Goal: Navigation & Orientation: Find specific page/section

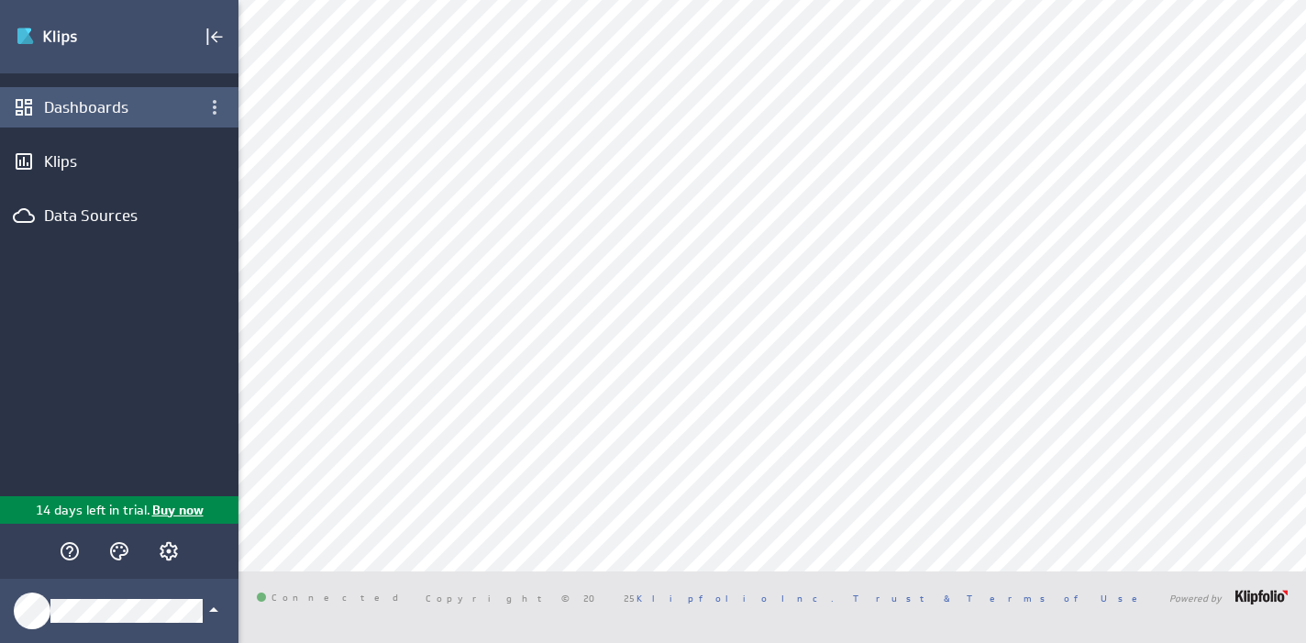
click at [118, 108] on div "Dashboards" at bounding box center [119, 107] width 150 height 20
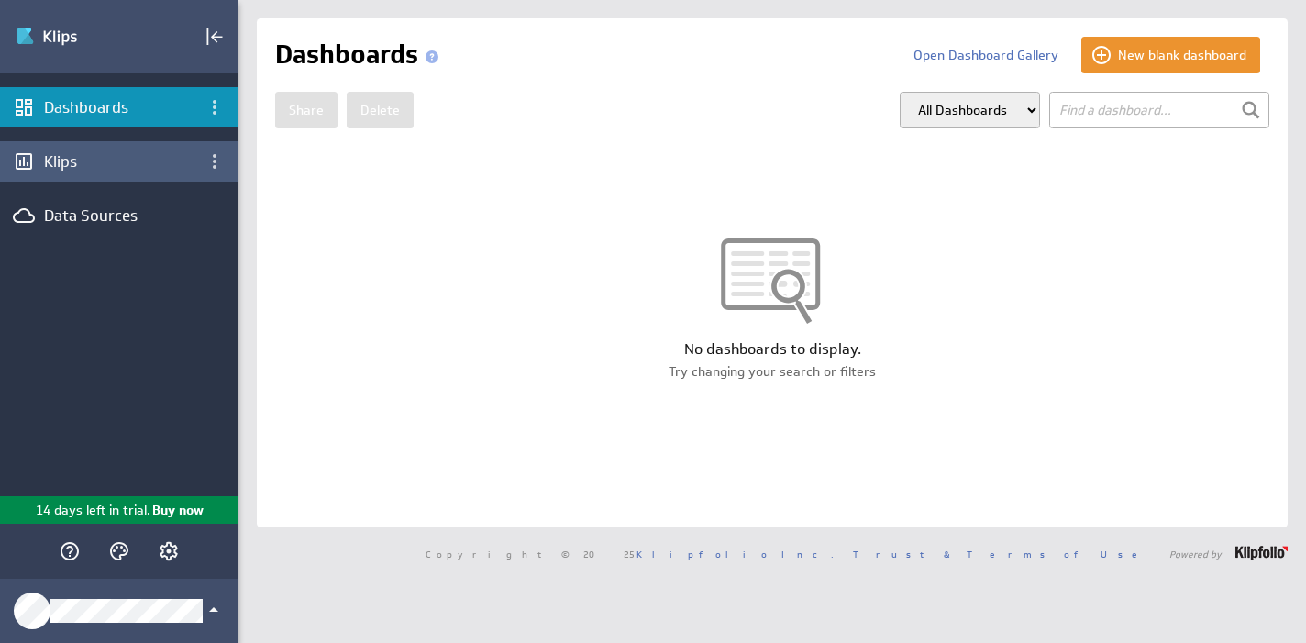
click at [123, 152] on div "Klips" at bounding box center [119, 161] width 150 height 20
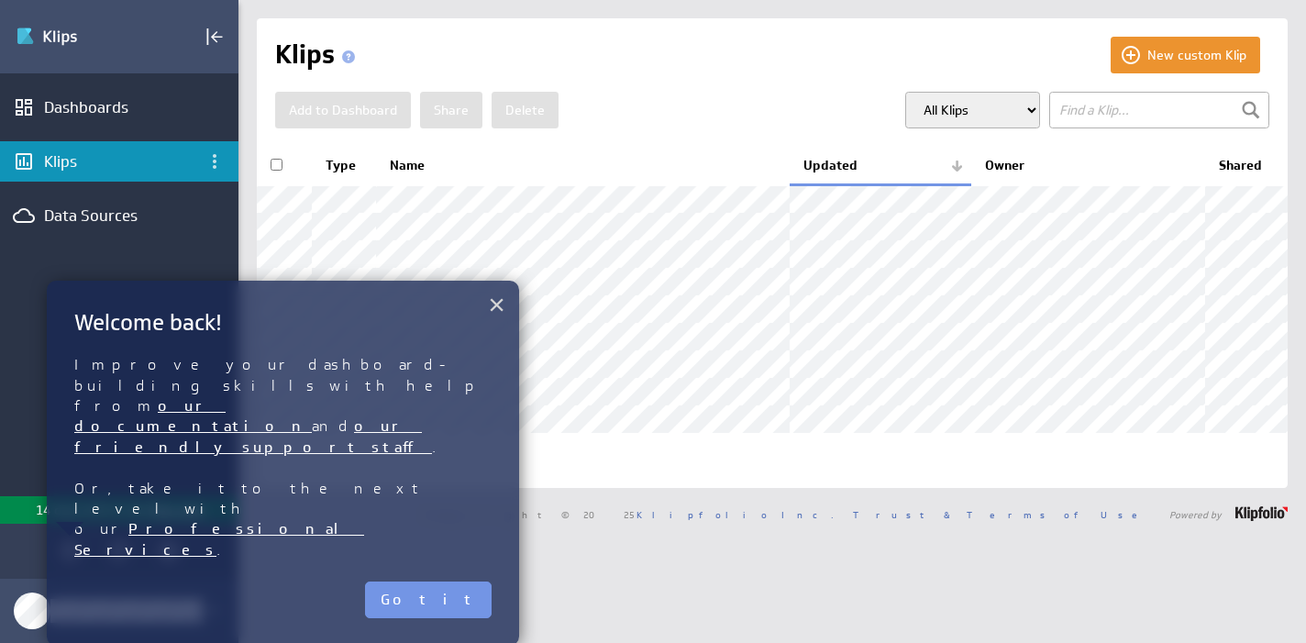
click at [499, 308] on button "×" at bounding box center [496, 304] width 17 height 37
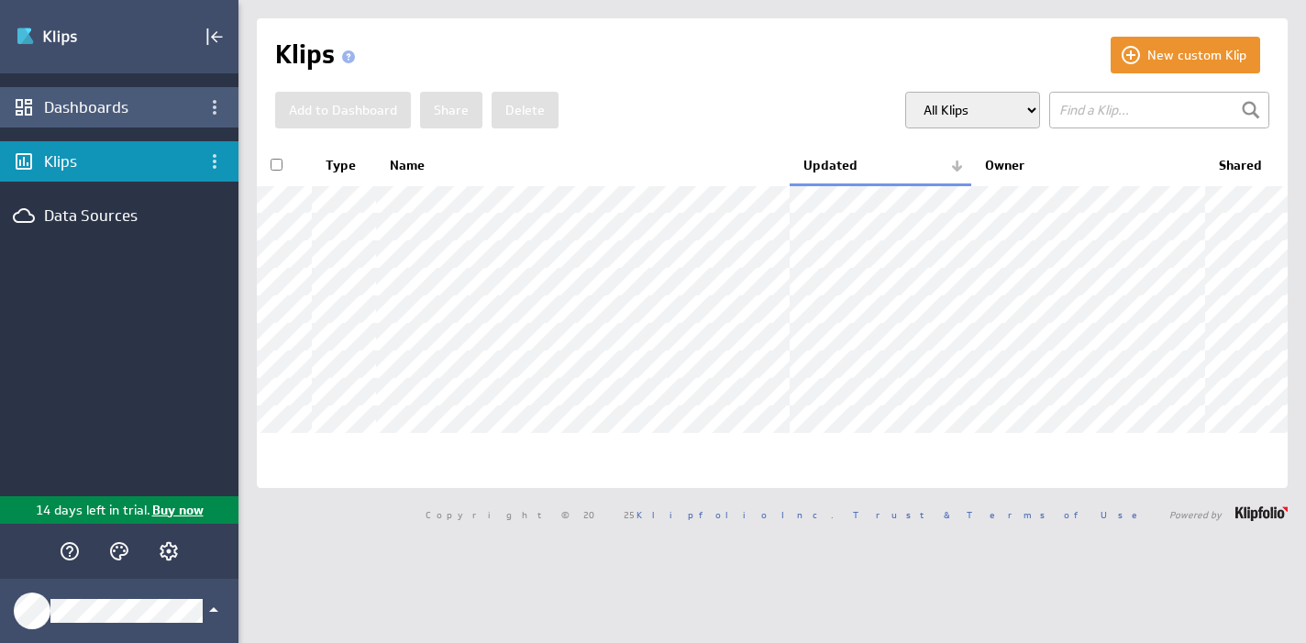
click at [147, 121] on div "Dashboards" at bounding box center [119, 107] width 238 height 40
